Goal: Information Seeking & Learning: Learn about a topic

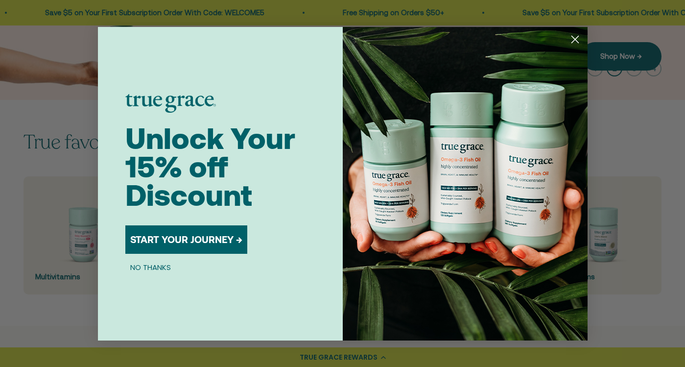
click at [576, 40] on icon "Close dialog" at bounding box center [574, 39] width 7 height 7
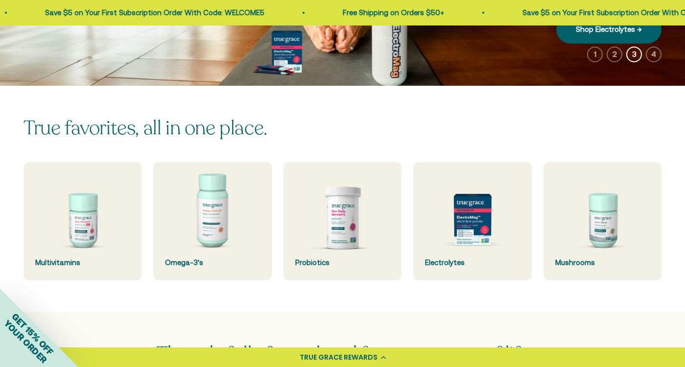
scroll to position [173, 0]
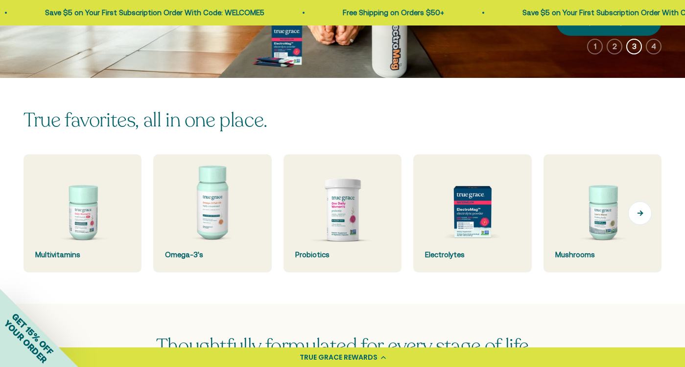
click at [649, 212] on button "Next" at bounding box center [640, 213] width 24 height 24
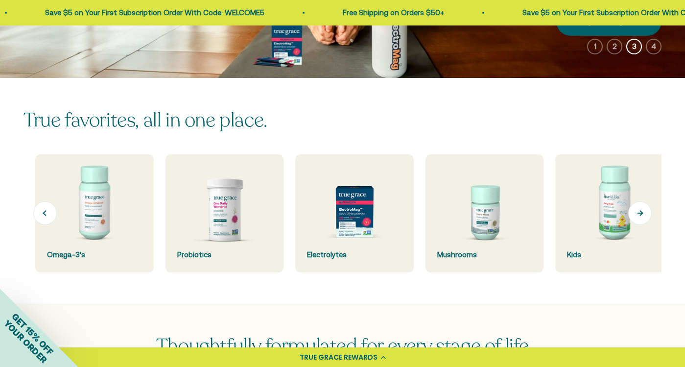
scroll to position [0, 130]
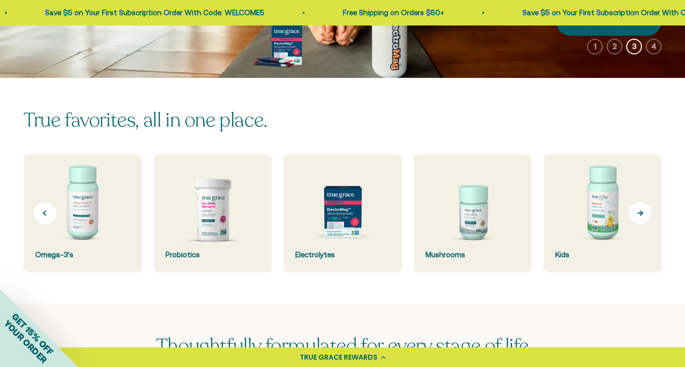
click at [646, 212] on button "Next" at bounding box center [640, 213] width 24 height 24
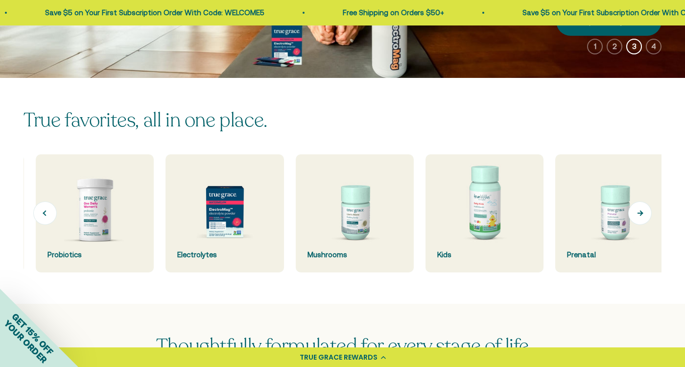
scroll to position [0, 260]
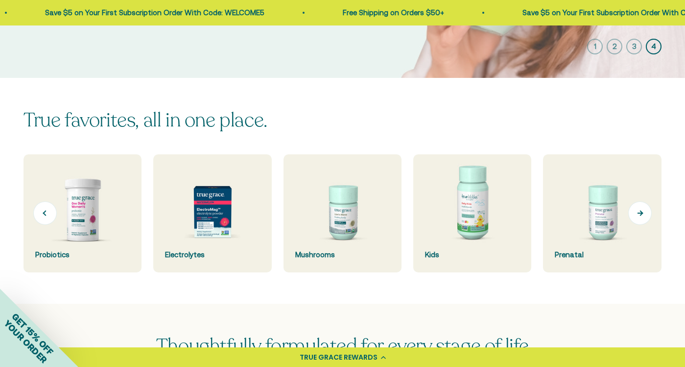
click at [642, 213] on button "Next" at bounding box center [640, 213] width 24 height 24
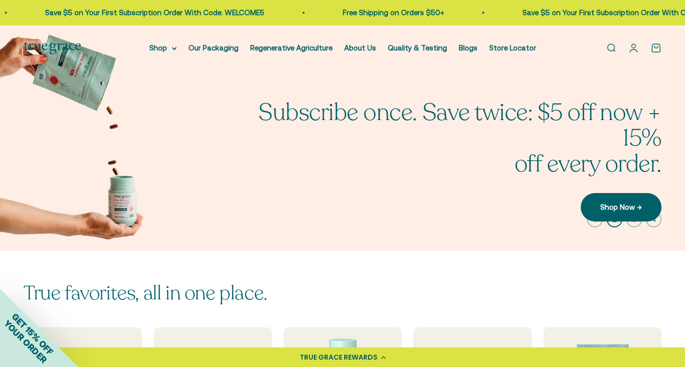
scroll to position [0, 0]
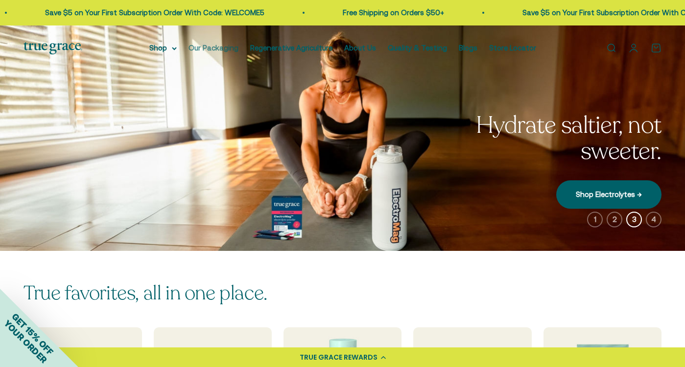
click at [222, 47] on link "Our Packaging" at bounding box center [213, 48] width 50 height 8
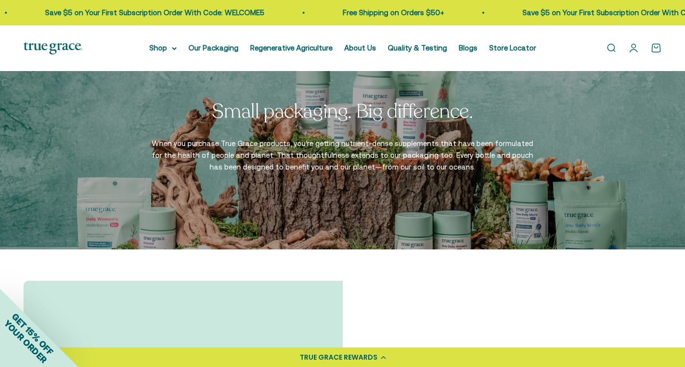
scroll to position [1472, 0]
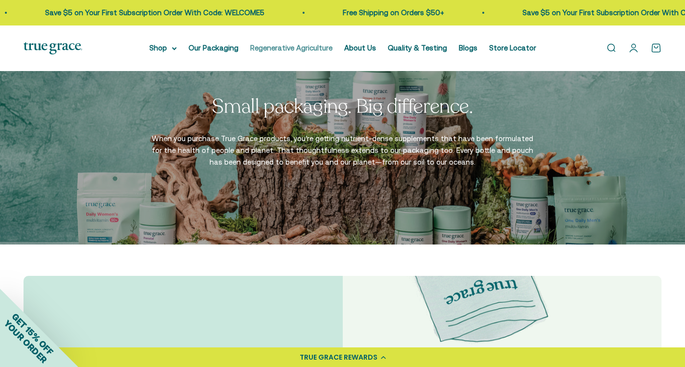
click at [291, 47] on link "Regenerative Agriculture" at bounding box center [291, 48] width 82 height 8
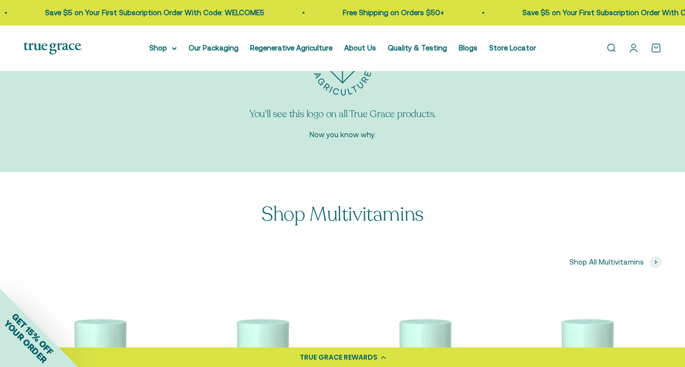
scroll to position [3025, 0]
click at [419, 47] on link "Quality & Testing" at bounding box center [417, 48] width 59 height 8
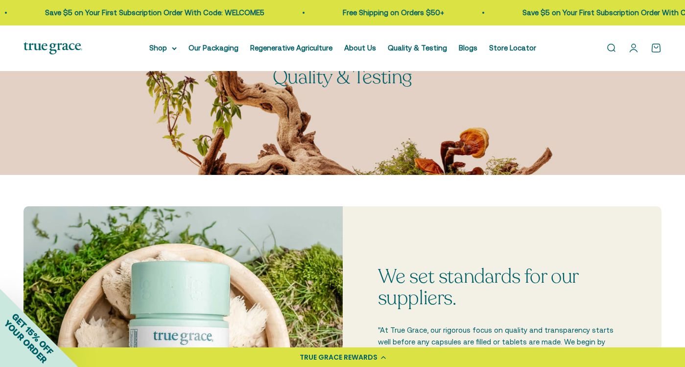
scroll to position [89, 0]
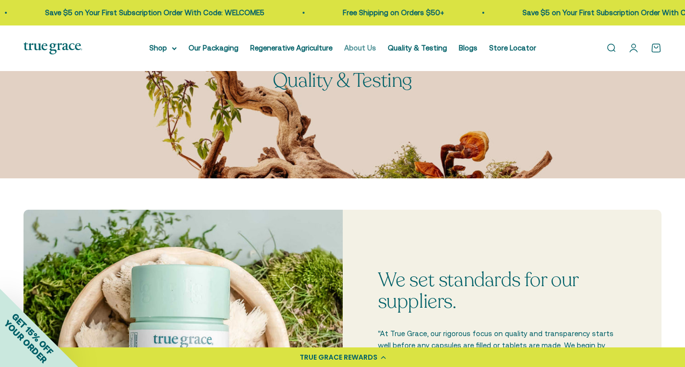
click at [373, 47] on link "About Us" at bounding box center [360, 48] width 32 height 8
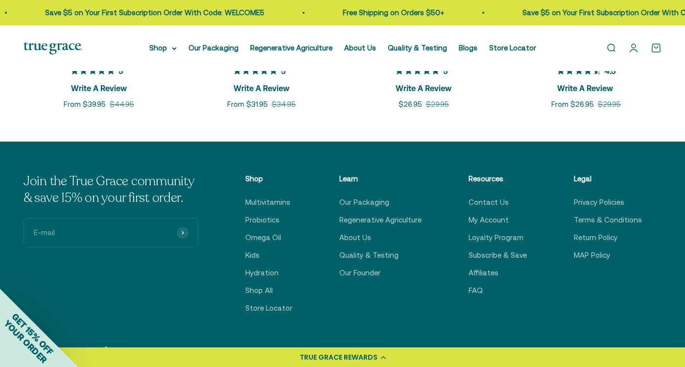
scroll to position [2162, 0]
